Goal: Go to known website: Go to known website

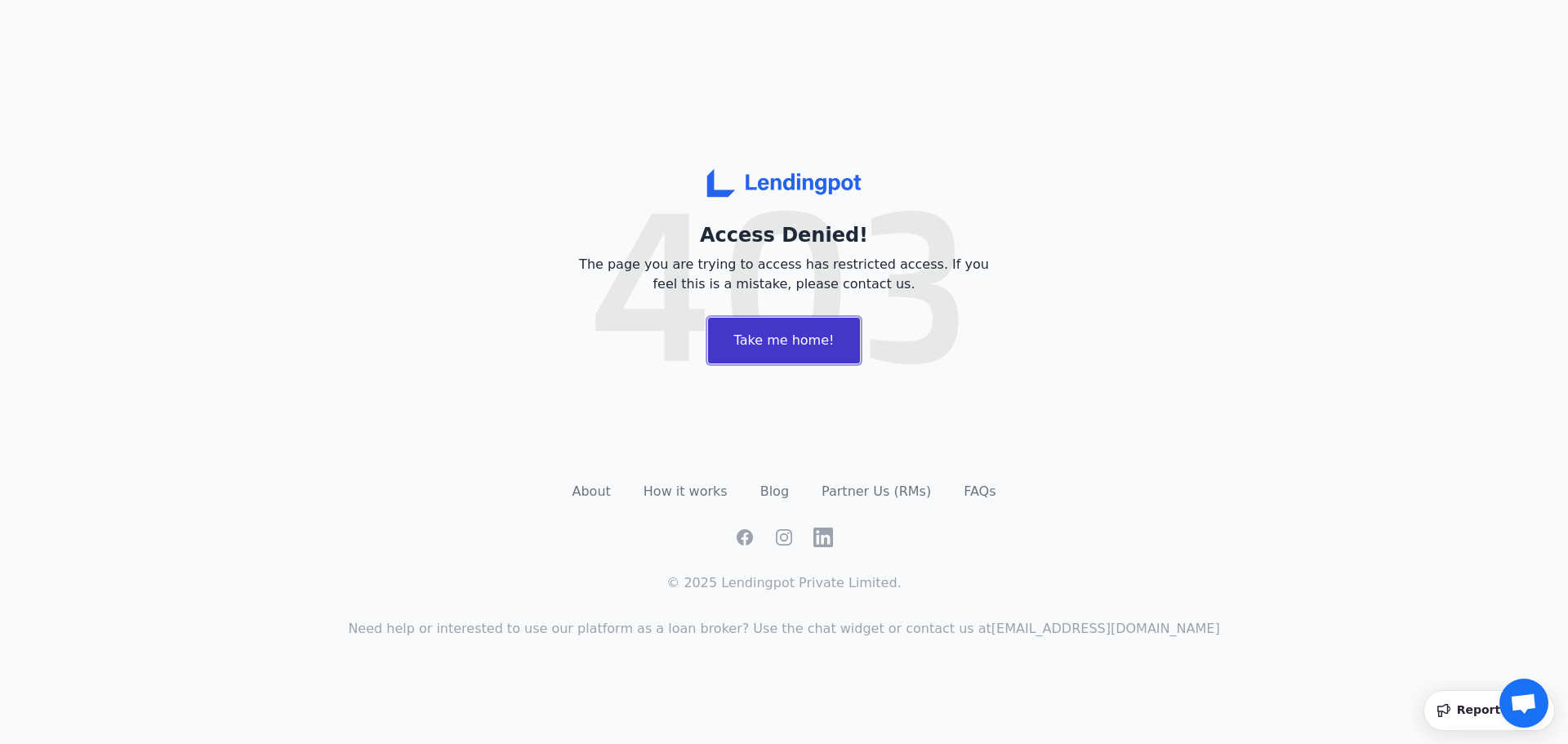
click at [829, 334] on button "Take me home!" at bounding box center [784, 341] width 155 height 47
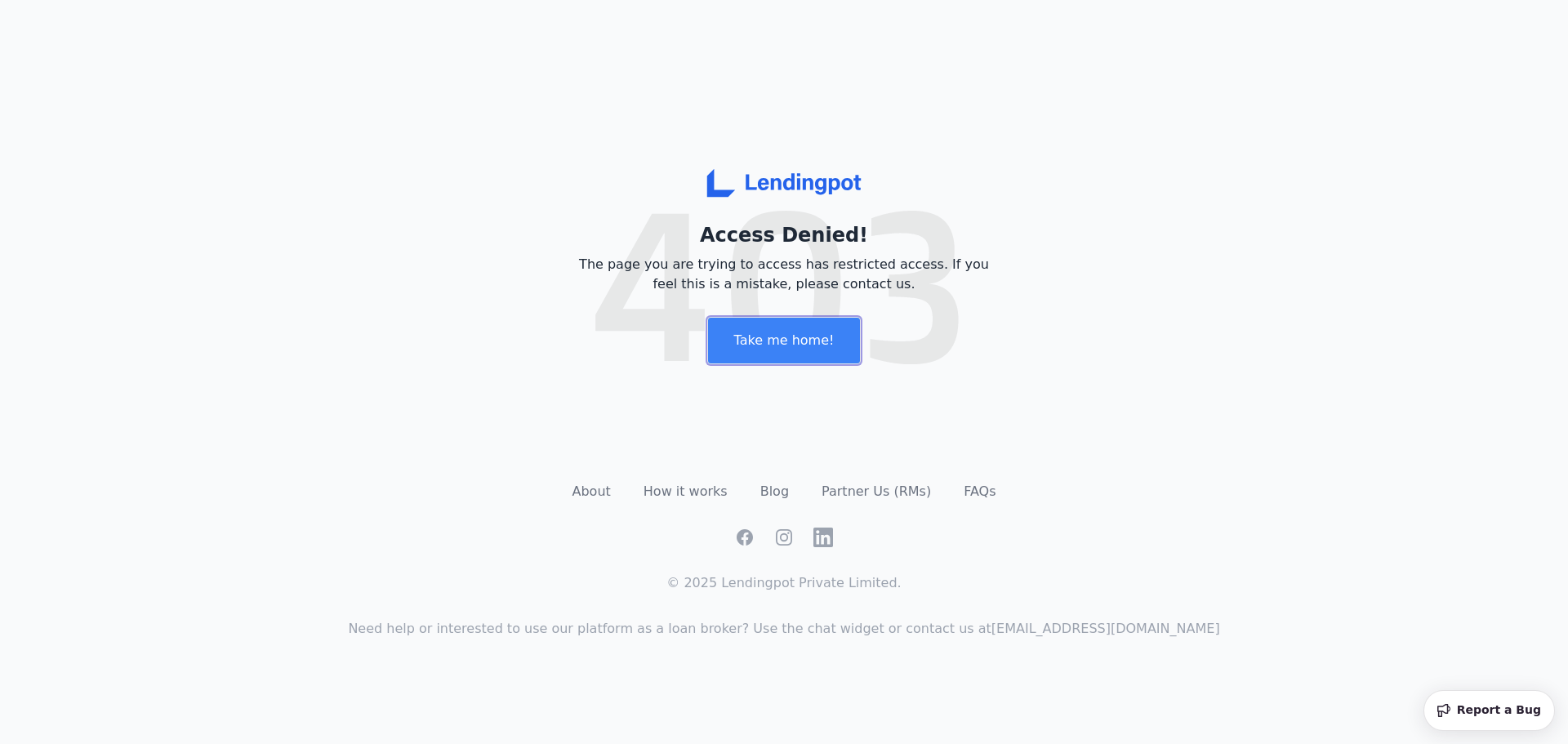
click at [829, 334] on button "Take me home!" at bounding box center [784, 341] width 155 height 47
